Goal: Transaction & Acquisition: Purchase product/service

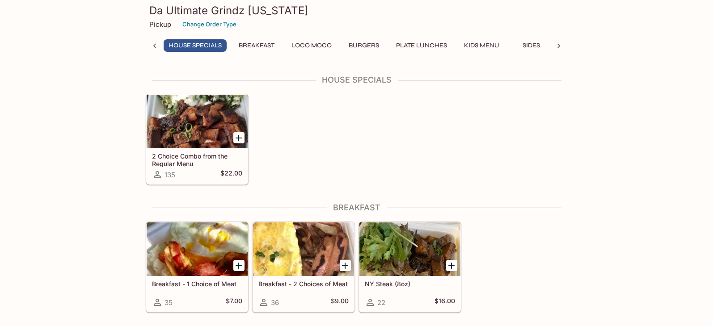
click at [242, 138] on icon "Add 2 Choice Combo from the Regular Menu" at bounding box center [238, 138] width 11 height 11
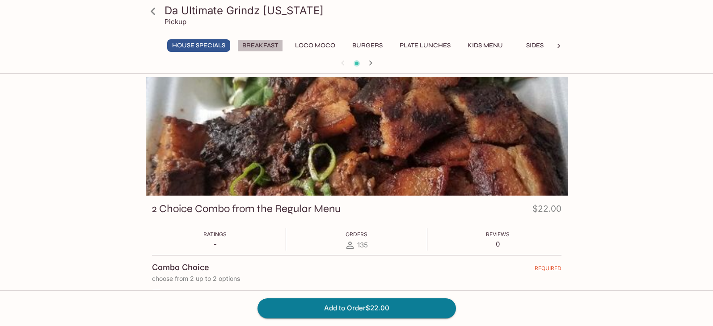
click at [251, 46] on button "Breakfast" at bounding box center [260, 45] width 46 height 13
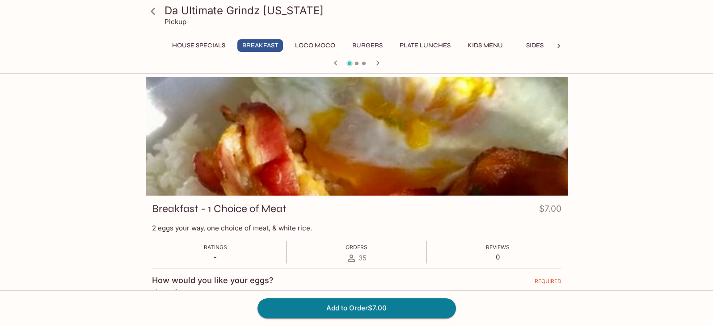
click at [218, 40] on button "House Specials" at bounding box center [198, 45] width 63 height 13
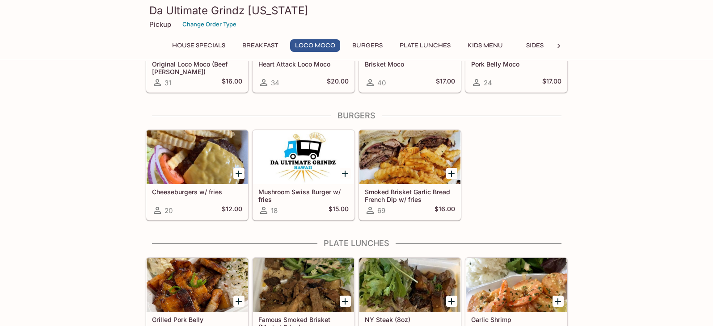
scroll to position [397, 0]
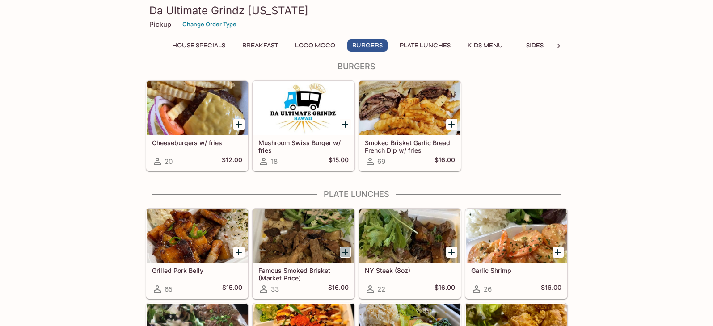
click at [342, 248] on icon "Add Famous Smoked Brisket (Market Price)" at bounding box center [345, 252] width 11 height 11
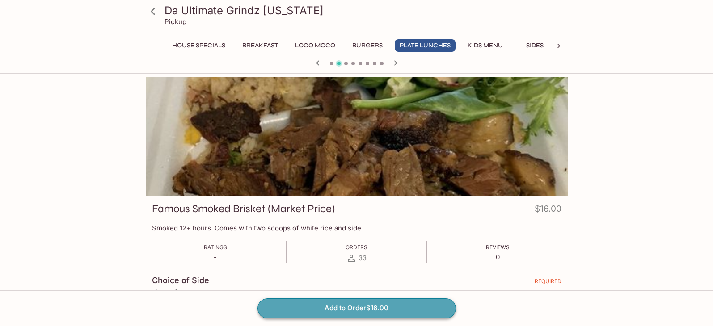
click at [355, 308] on button "Add to Order $16.00" at bounding box center [357, 309] width 198 height 20
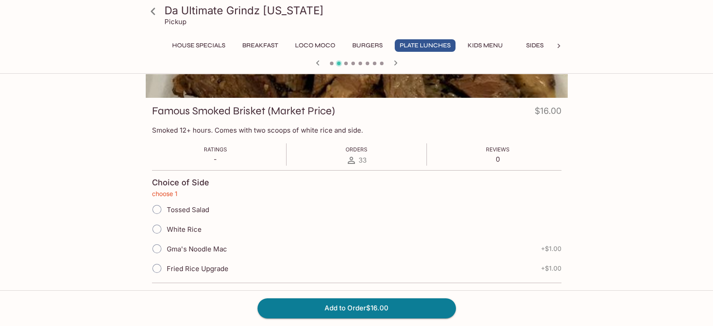
scroll to position [148, 0]
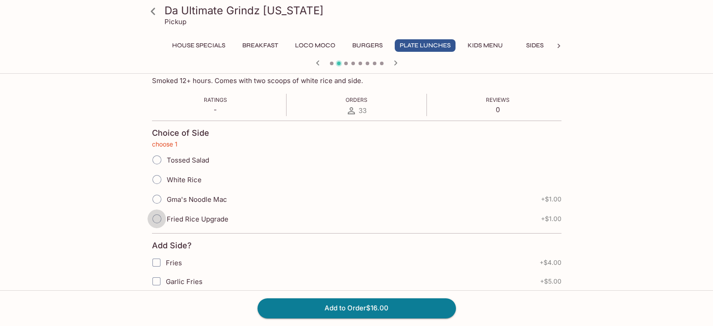
click at [157, 216] on input "Fried Rice Upgrade" at bounding box center [157, 219] width 19 height 19
radio input "true"
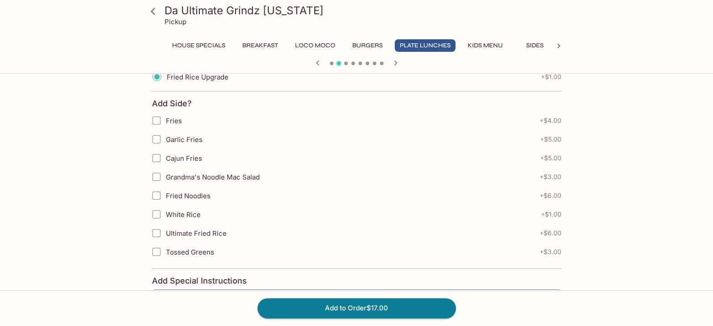
scroll to position [197, 0]
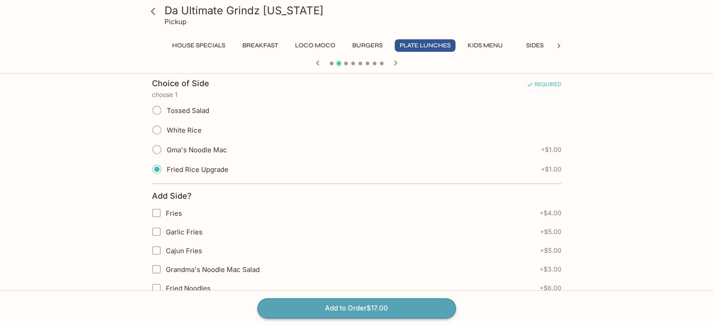
click at [319, 304] on button "Add to Order $17.00" at bounding box center [357, 309] width 198 height 20
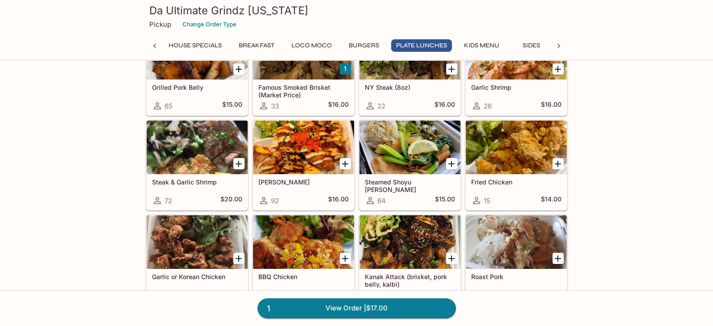
scroll to position [596, 0]
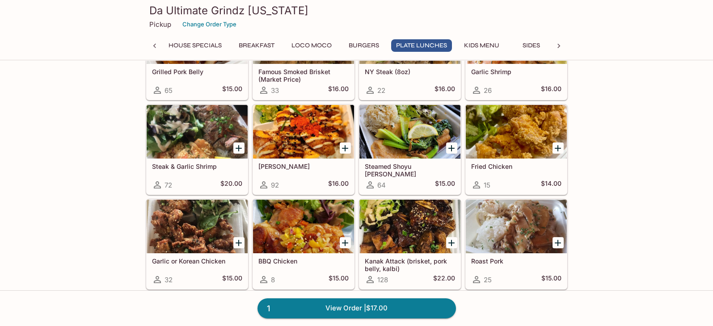
click at [453, 241] on icon "Add Kanak Attack (brisket, pork belly, kalbi)" at bounding box center [451, 243] width 6 height 6
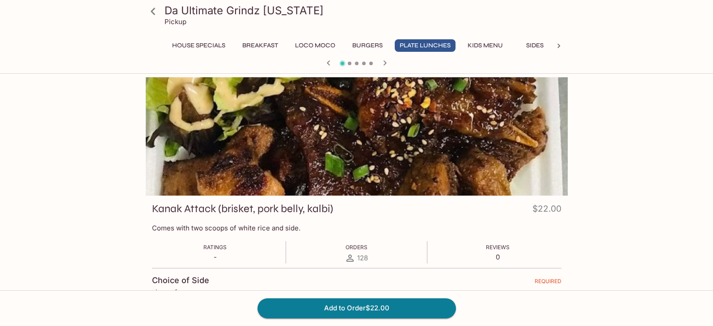
scroll to position [198, 0]
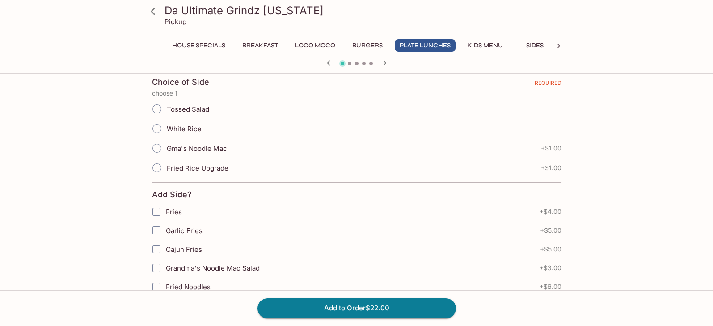
click at [154, 108] on input "Tossed Salad" at bounding box center [157, 109] width 19 height 19
radio input "true"
click at [156, 230] on input "Garlic Fries" at bounding box center [157, 231] width 18 height 18
checkbox input "true"
click at [375, 307] on button "Add to Order $27.00" at bounding box center [357, 309] width 198 height 20
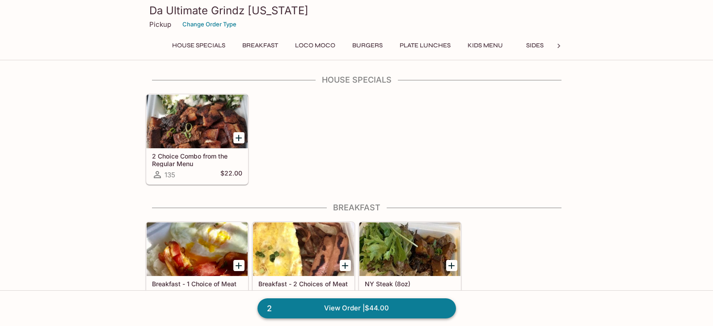
click at [348, 304] on link "2 View Order | $44.00" at bounding box center [357, 309] width 198 height 20
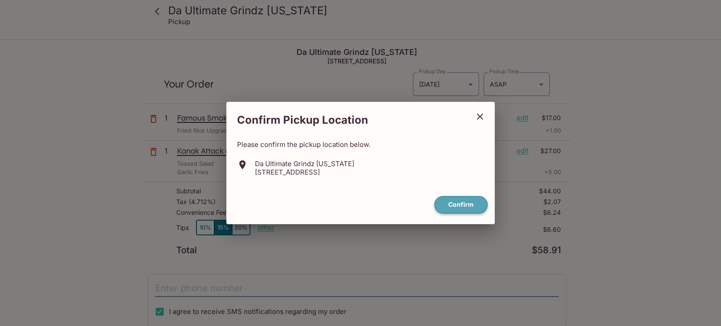
click at [447, 204] on button "Confirm" at bounding box center [460, 204] width 53 height 17
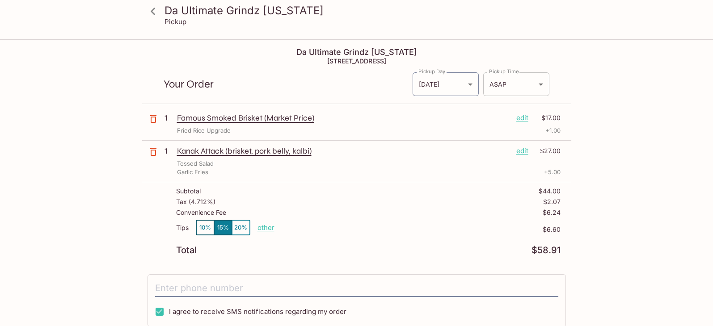
click at [533, 89] on body "Da Ultimate Grindz [US_STATE] Pickup Da Ultimate Grindz [US_STATE] [STREET_ADDR…" at bounding box center [356, 203] width 713 height 326
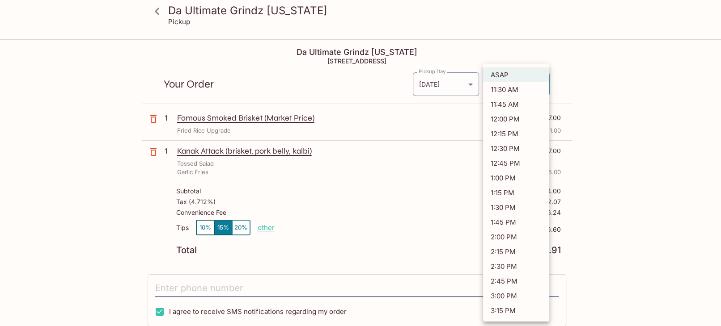
click at [265, 229] on div at bounding box center [360, 163] width 721 height 326
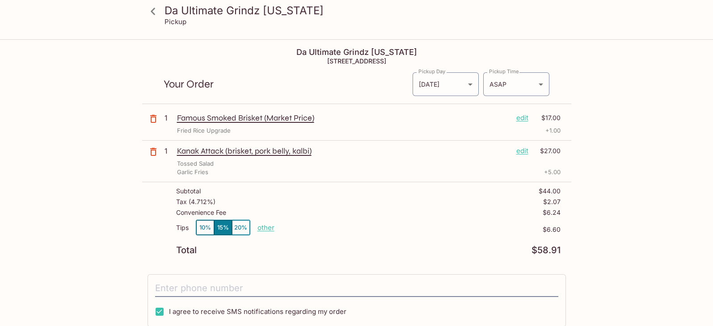
click at [265, 229] on p "other" at bounding box center [266, 228] width 17 height 8
type input "2.00"
click at [230, 290] on input "tel" at bounding box center [356, 288] width 403 height 17
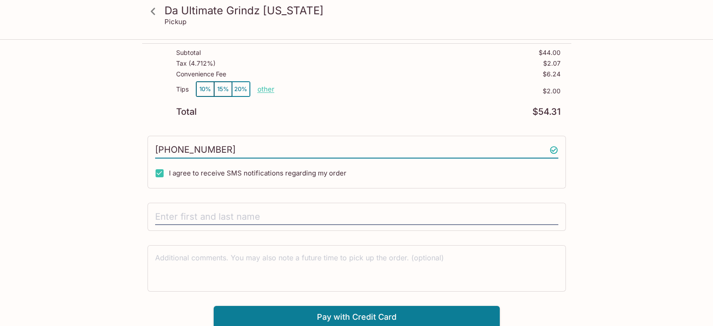
scroll to position [139, 0]
type input "[PHONE_NUMBER]"
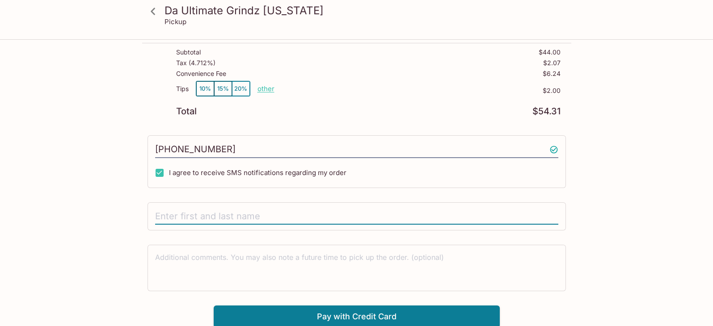
click at [296, 215] on input "text" at bounding box center [356, 216] width 403 height 17
type input "[PERSON_NAME]"
click at [262, 259] on textarea at bounding box center [356, 268] width 403 height 31
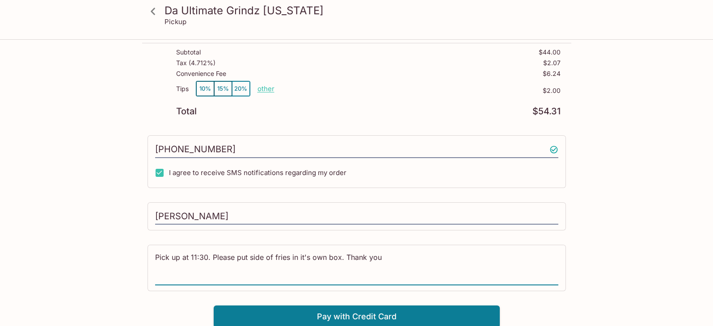
type textarea "Pick up at 11:30. Please put side of fries in it's own box. Thank you!"
